Goal: Information Seeking & Learning: Learn about a topic

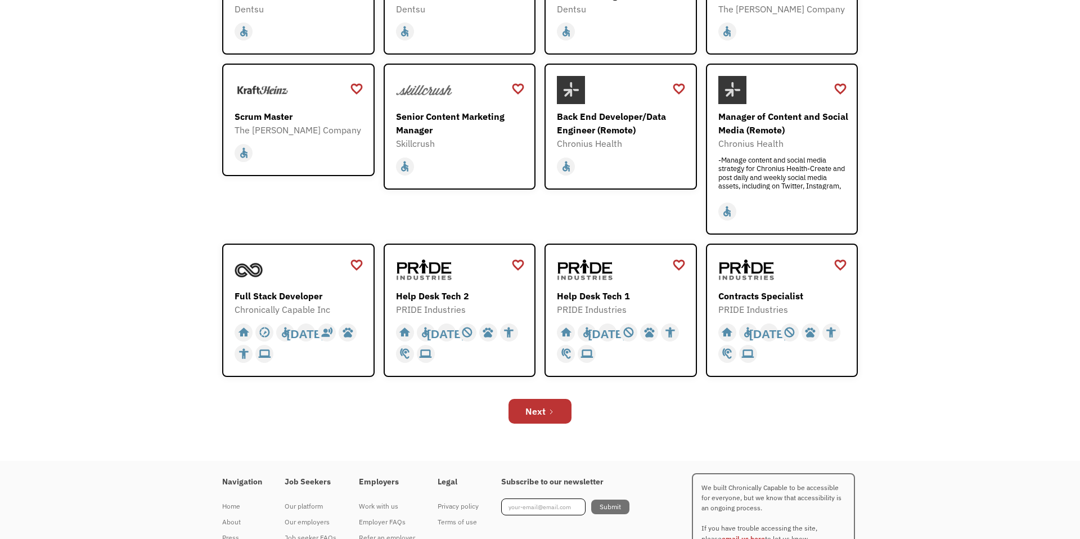
scroll to position [278, 0]
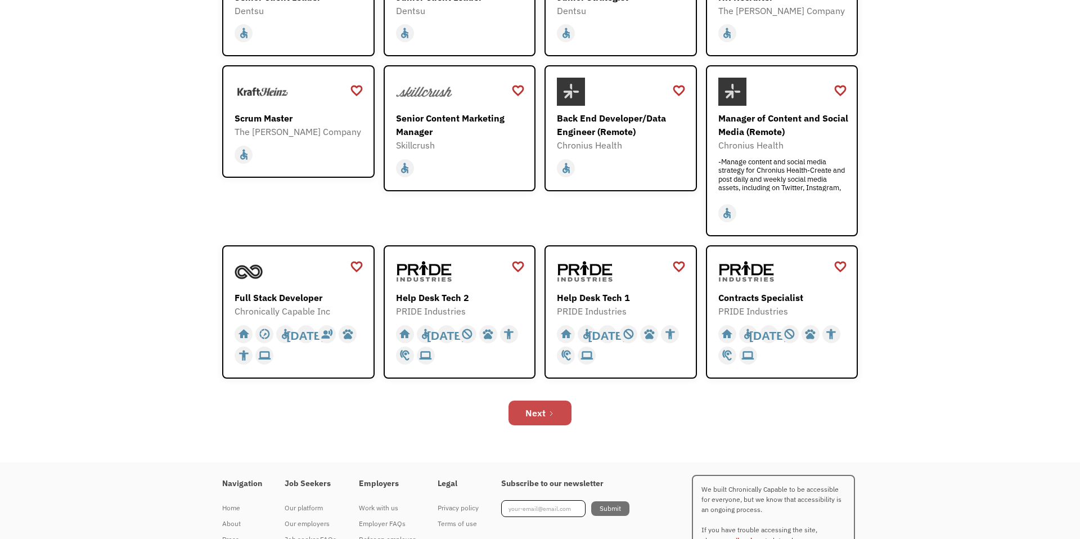
click at [550, 408] on link "Next" at bounding box center [539, 412] width 63 height 25
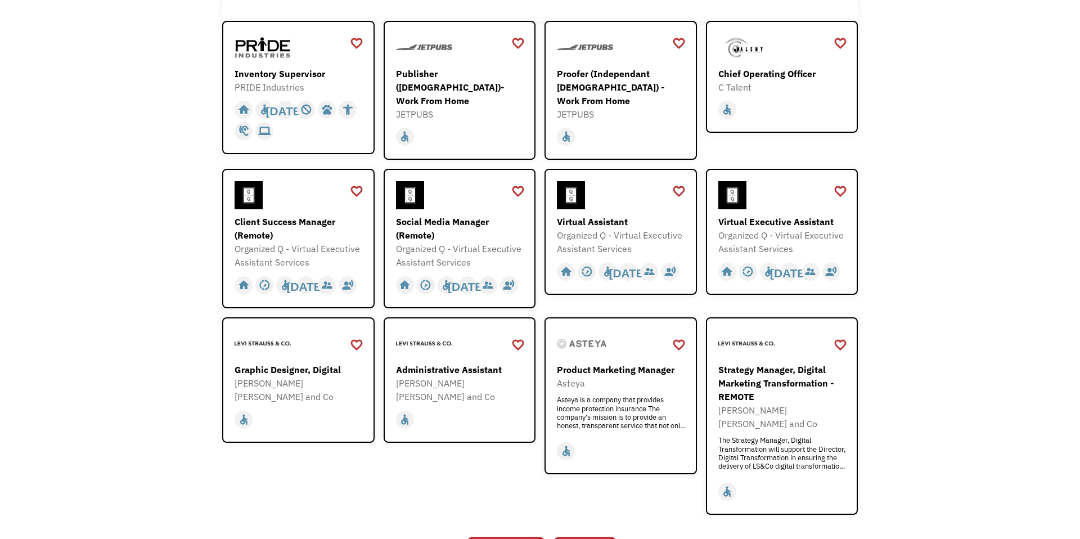
scroll to position [200, 0]
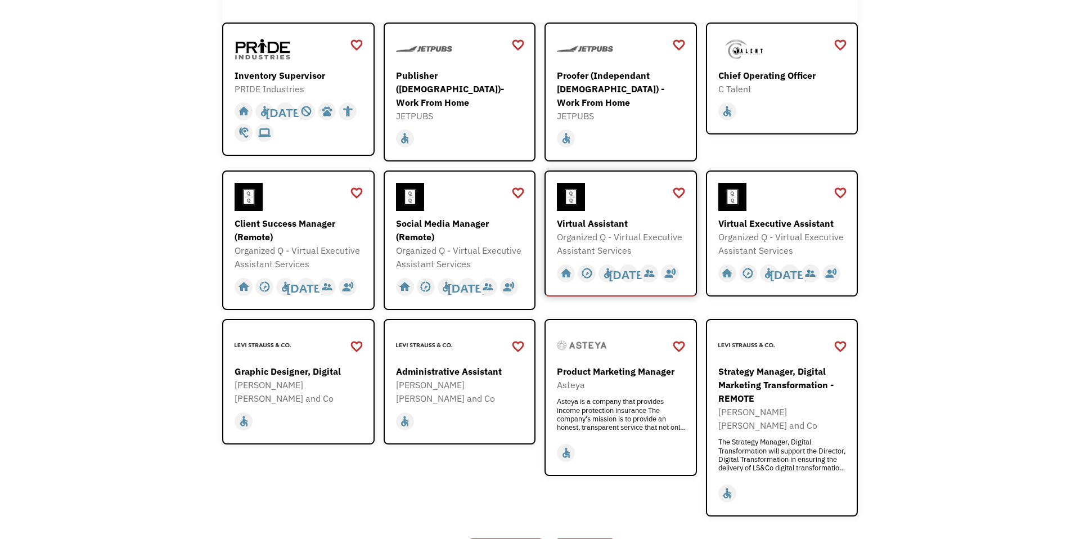
click at [617, 218] on div "Virtual Assistant" at bounding box center [622, 223] width 130 height 13
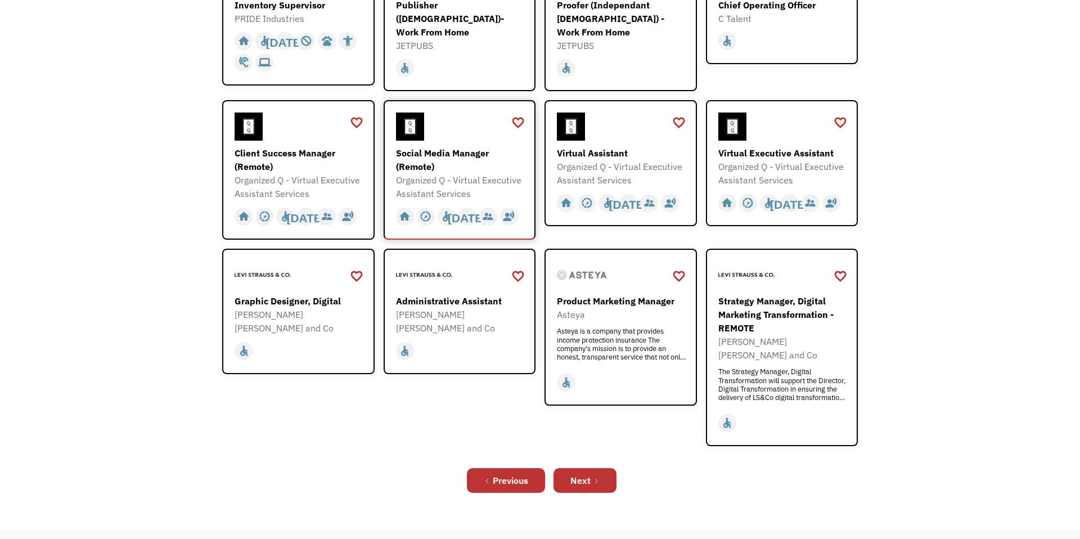
scroll to position [286, 0]
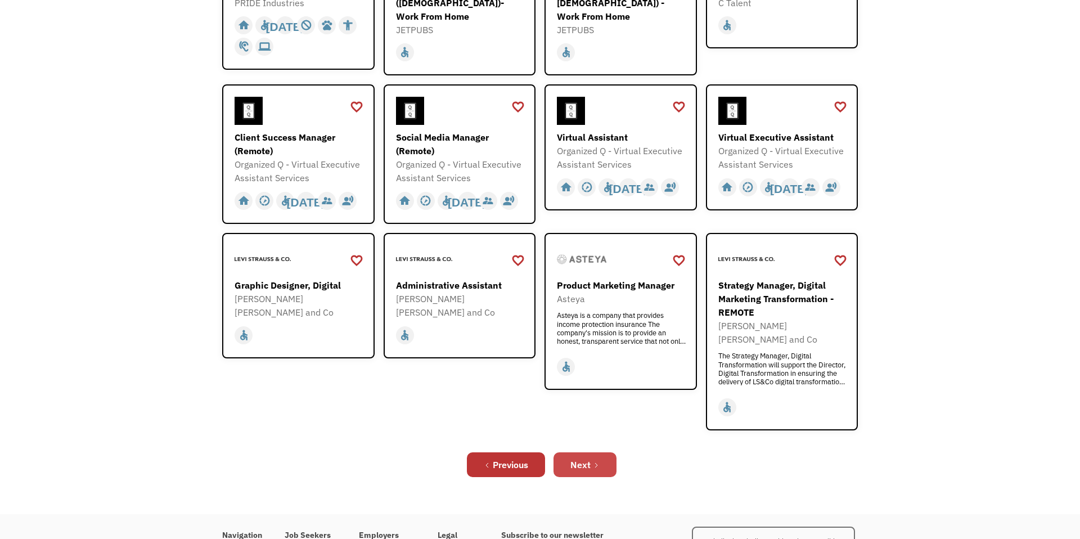
click at [575, 458] on div "Next" at bounding box center [580, 464] width 20 height 13
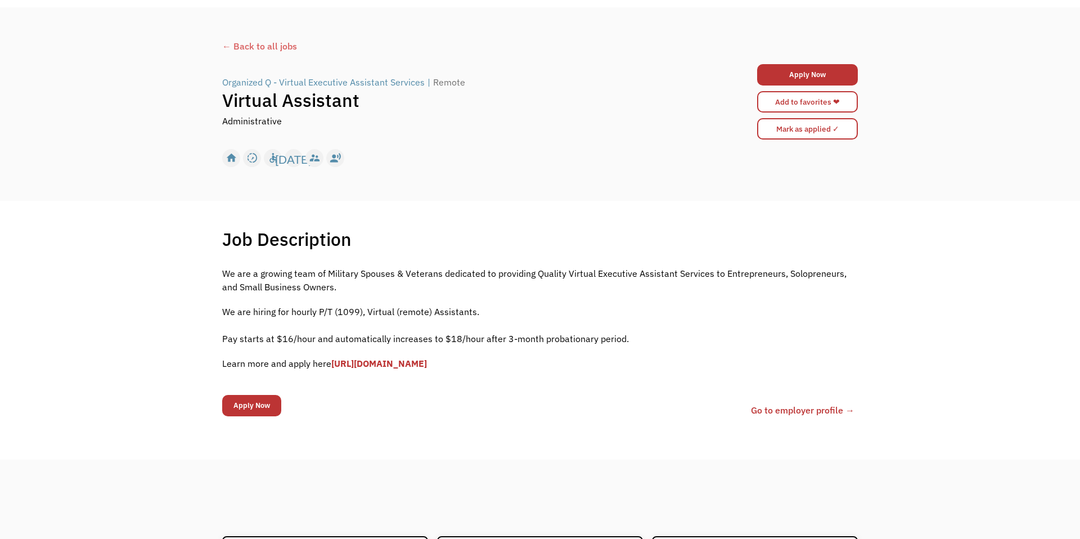
scroll to position [48, 0]
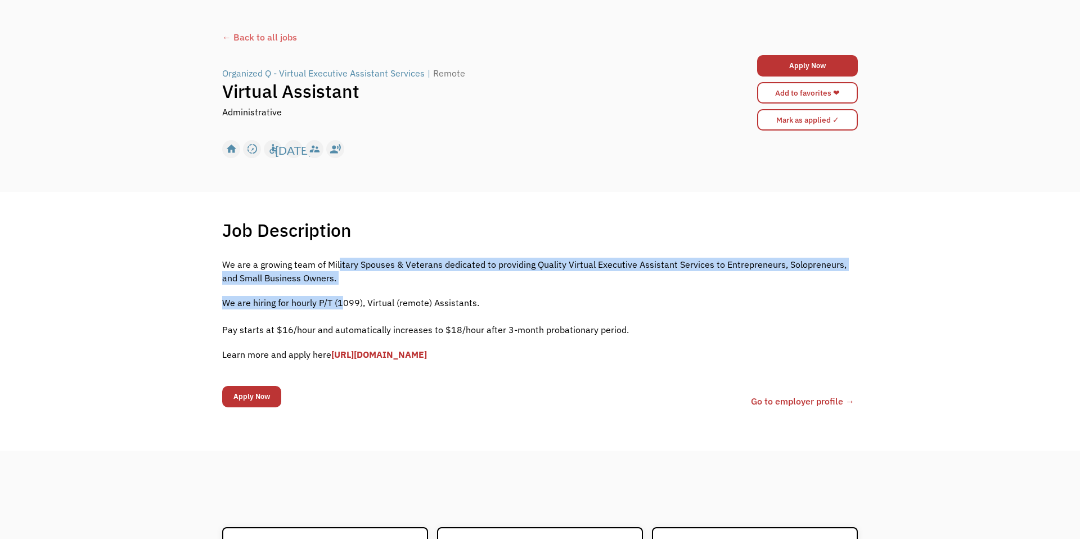
drag, startPoint x: 339, startPoint y: 259, endPoint x: 342, endPoint y: 307, distance: 47.4
click at [342, 307] on div "We are a growing team of Military Spouses & Veterans dedicated to providing Qua…" at bounding box center [540, 315] width 636 height 115
click at [342, 307] on p "We are hiring for hourly P/T (1099), Virtual (remote) Assistants. ‍ Pay starts …" at bounding box center [540, 316] width 636 height 40
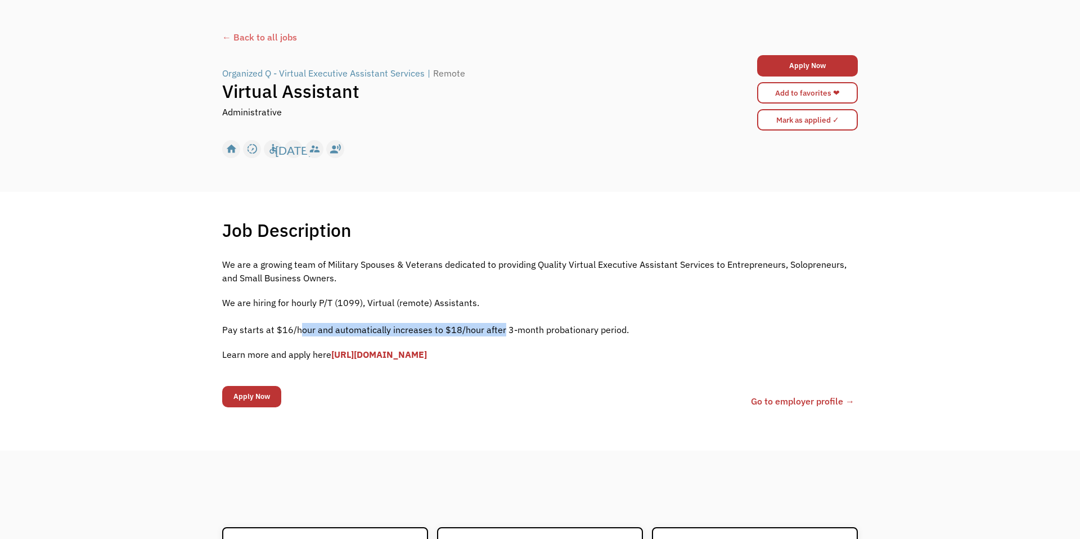
drag, startPoint x: 301, startPoint y: 332, endPoint x: 501, endPoint y: 336, distance: 199.2
click at [499, 336] on p "We are hiring for hourly P/T (1099), Virtual (remote) Assistants. ‍ Pay starts …" at bounding box center [540, 316] width 636 height 40
click at [550, 328] on p "We are hiring for hourly P/T (1099), Virtual (remote) Assistants. ‍ Pay starts …" at bounding box center [540, 316] width 636 height 40
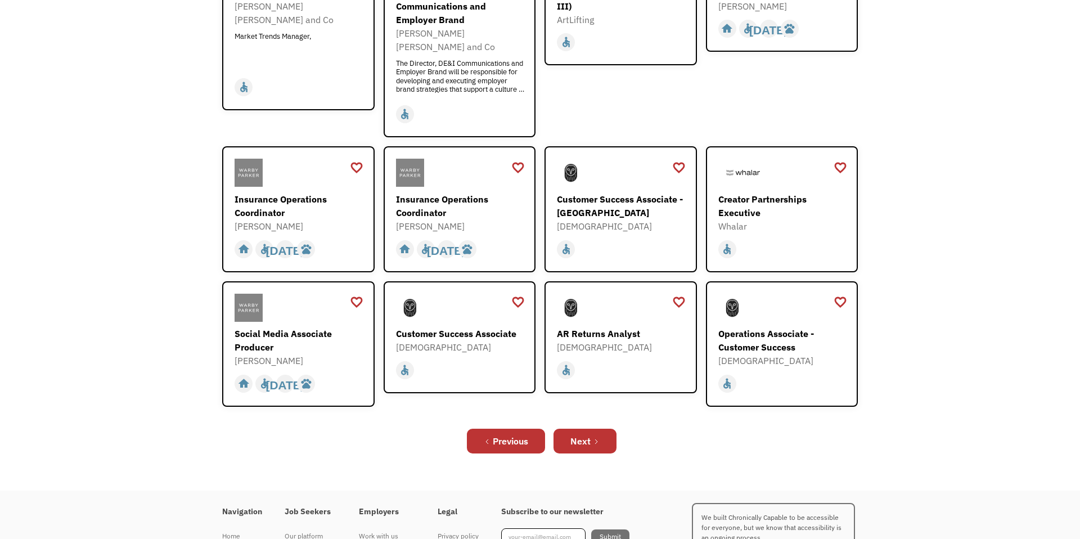
scroll to position [286, 0]
